Goal: Transaction & Acquisition: Book appointment/travel/reservation

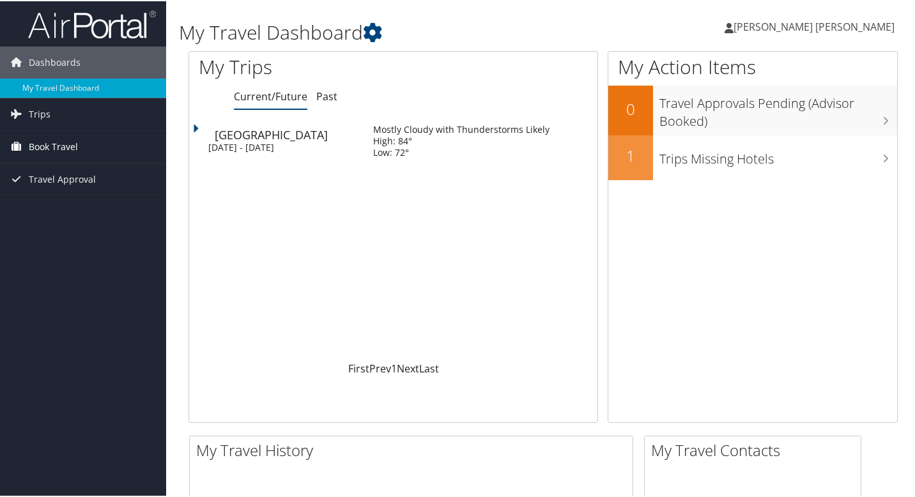
click at [82, 148] on link "Book Travel" at bounding box center [83, 146] width 166 height 32
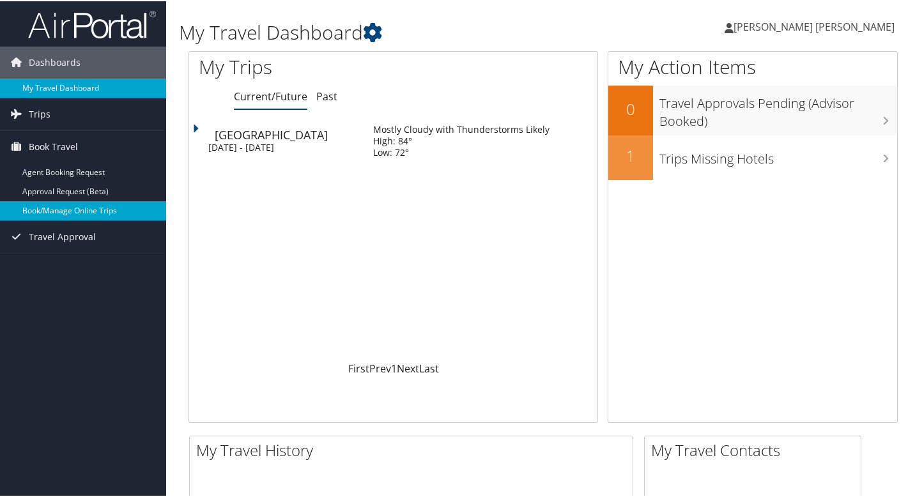
click at [83, 210] on link "Book/Manage Online Trips" at bounding box center [83, 209] width 166 height 19
